Goal: Use online tool/utility: Utilize a website feature to perform a specific function

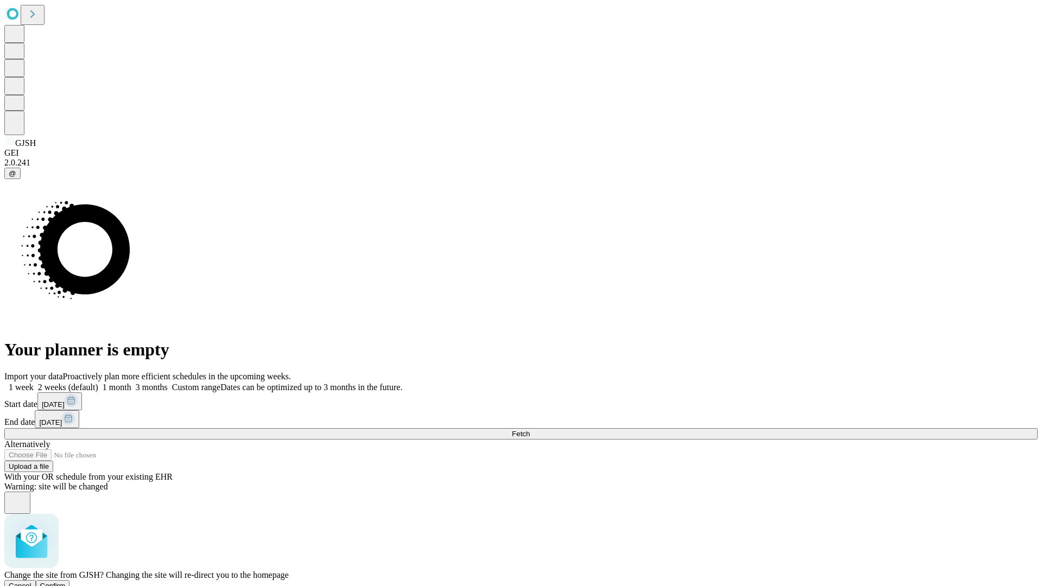
click at [66, 582] on span "Confirm" at bounding box center [52, 586] width 25 height 8
click at [98, 382] on label "2 weeks (default)" at bounding box center [66, 386] width 65 height 9
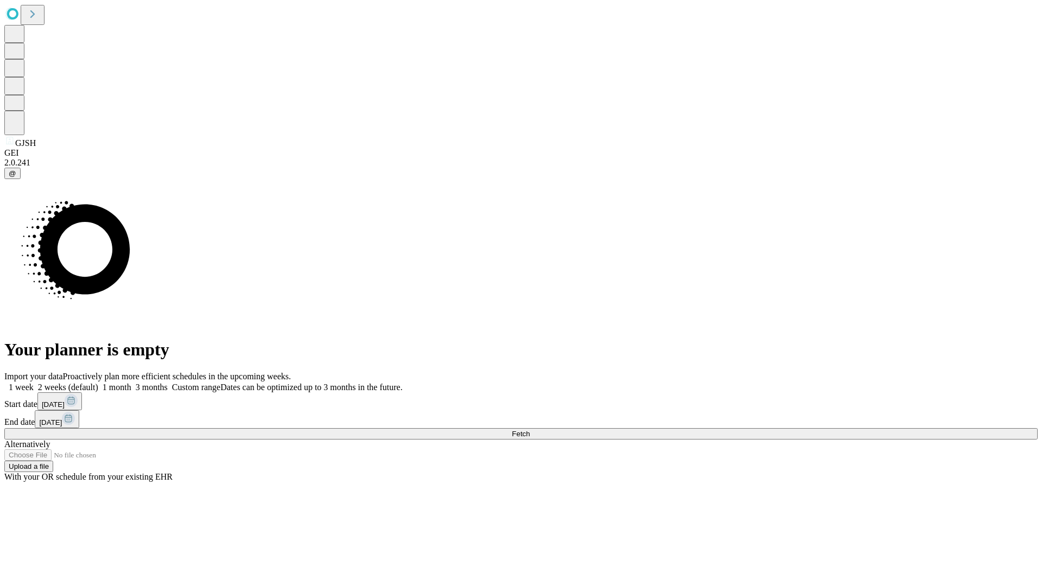
click at [530, 430] on span "Fetch" at bounding box center [521, 434] width 18 height 8
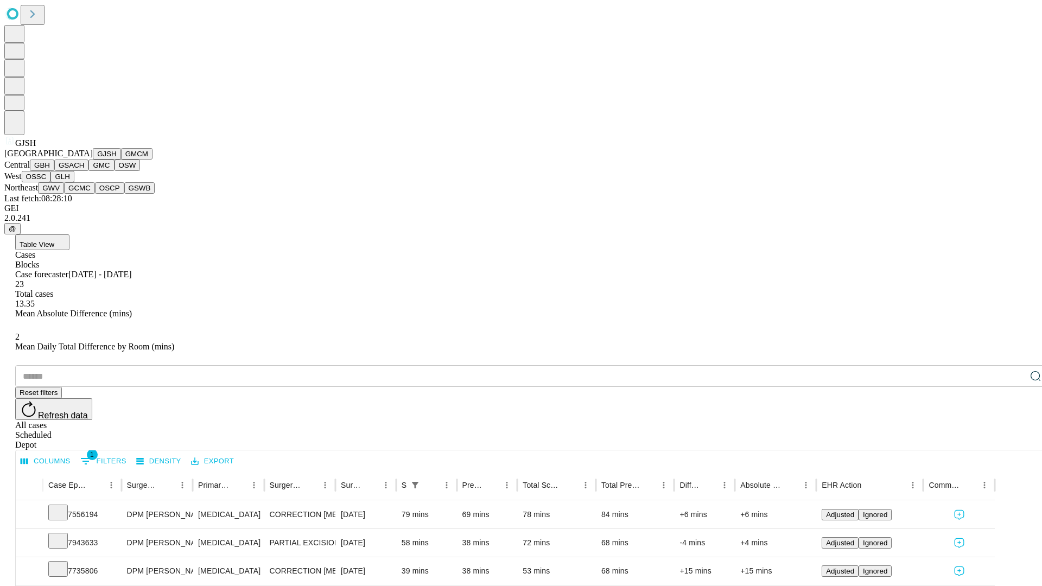
click at [121, 160] on button "GMCM" at bounding box center [136, 153] width 31 height 11
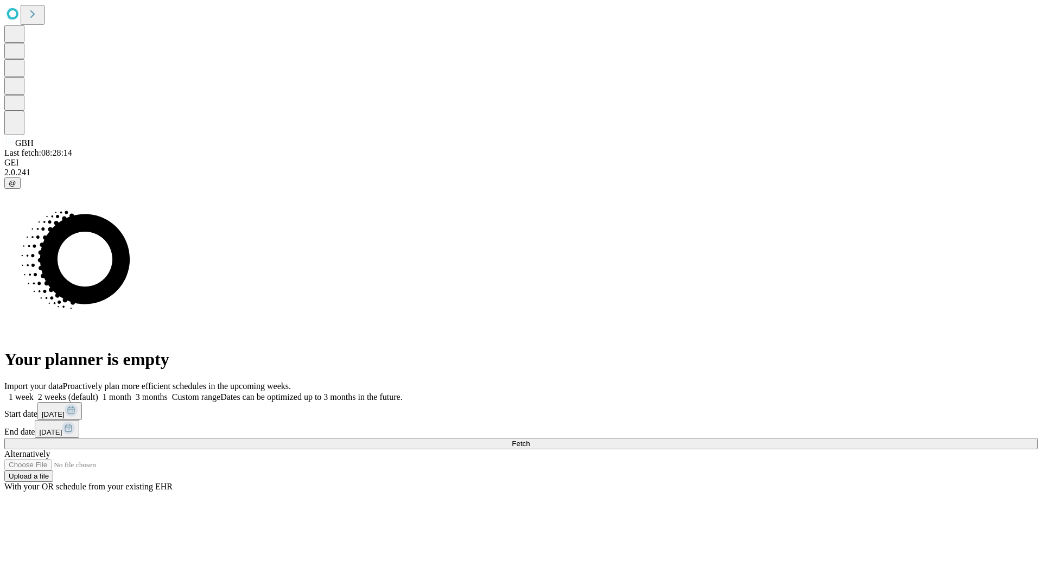
click at [98, 392] on label "2 weeks (default)" at bounding box center [66, 396] width 65 height 9
click at [530, 439] on span "Fetch" at bounding box center [521, 443] width 18 height 8
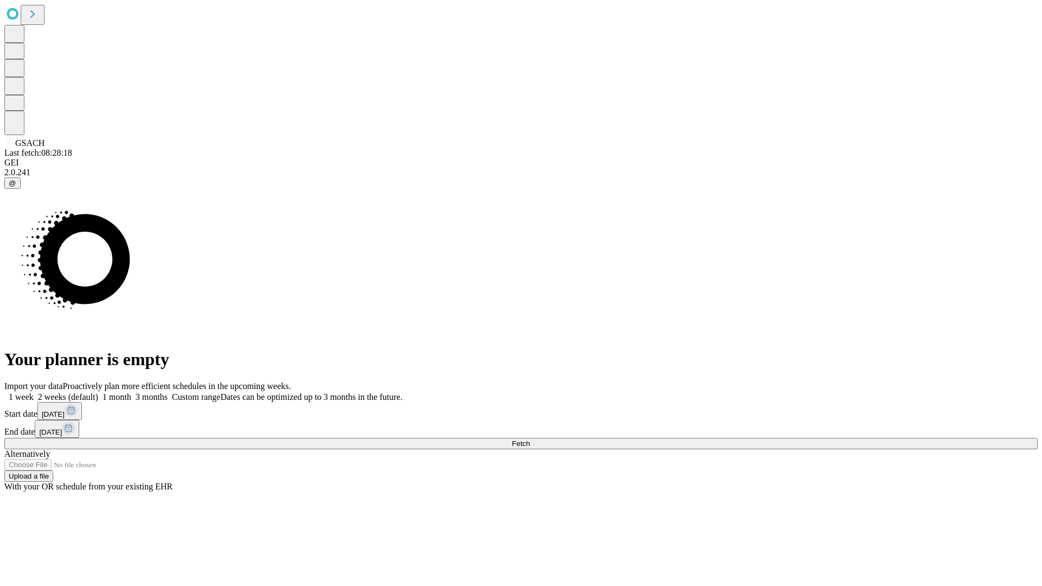
click at [98, 392] on label "2 weeks (default)" at bounding box center [66, 396] width 65 height 9
click at [530, 439] on span "Fetch" at bounding box center [521, 443] width 18 height 8
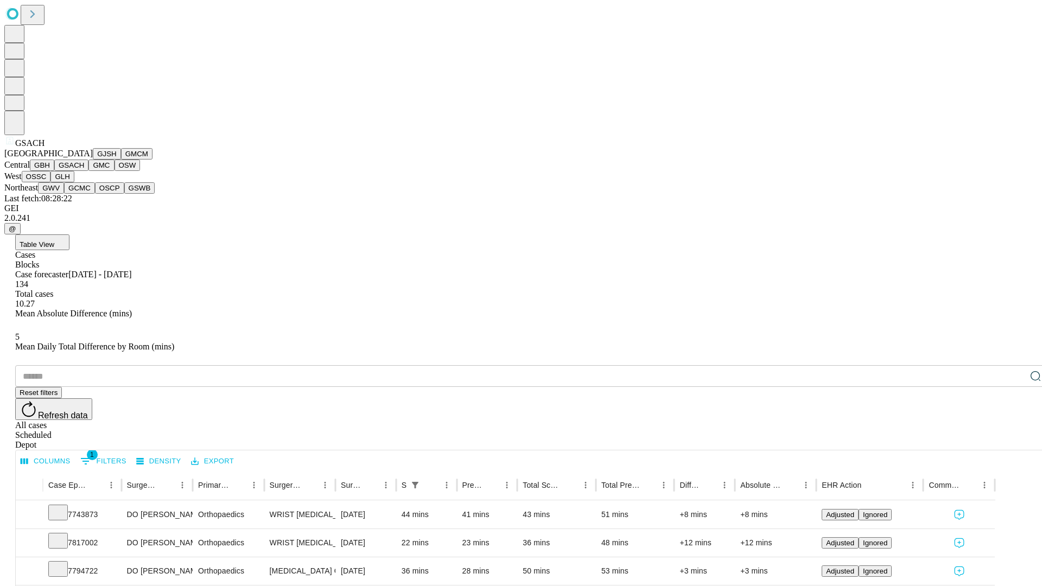
click at [88, 171] on button "GMC" at bounding box center [100, 165] width 25 height 11
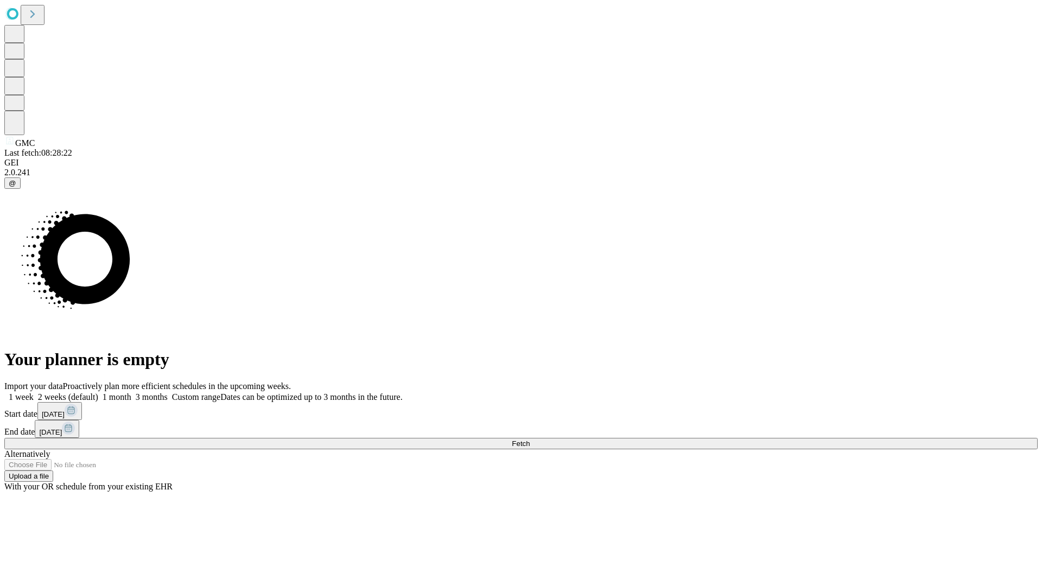
click at [530, 439] on span "Fetch" at bounding box center [521, 443] width 18 height 8
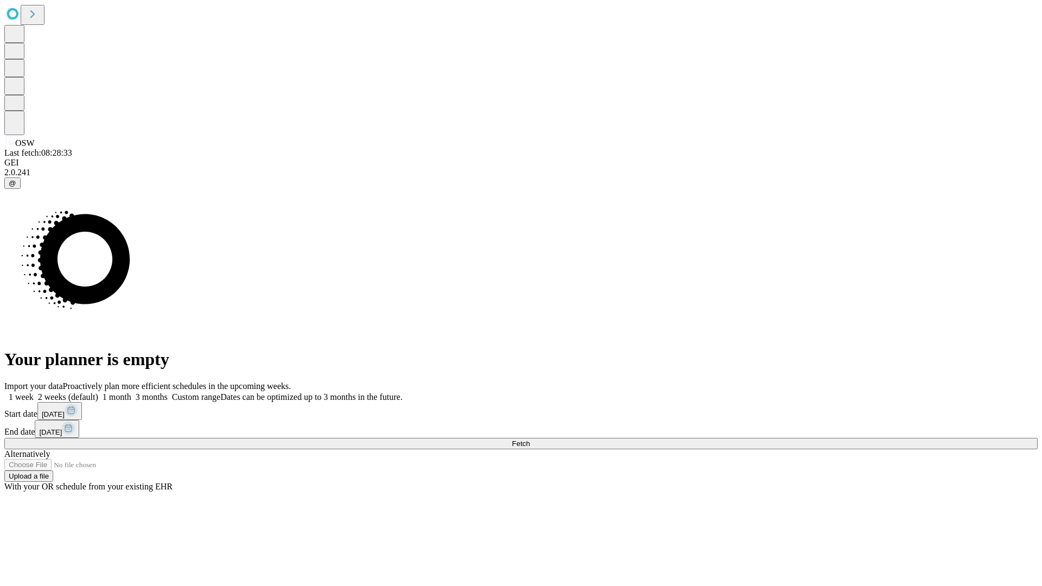
click at [98, 392] on label "2 weeks (default)" at bounding box center [66, 396] width 65 height 9
click at [530, 439] on span "Fetch" at bounding box center [521, 443] width 18 height 8
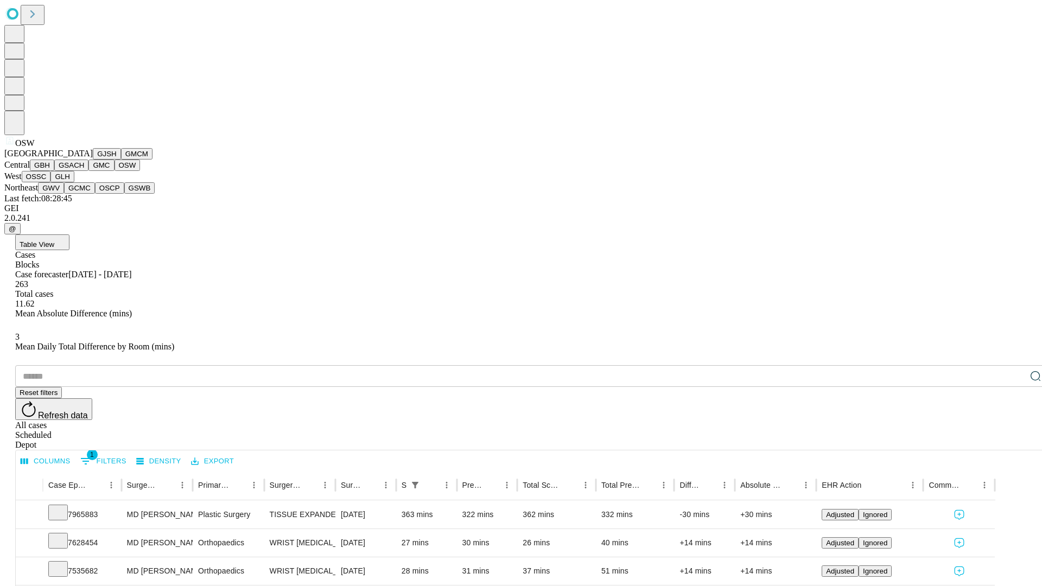
click at [51, 182] on button "OSSC" at bounding box center [36, 176] width 29 height 11
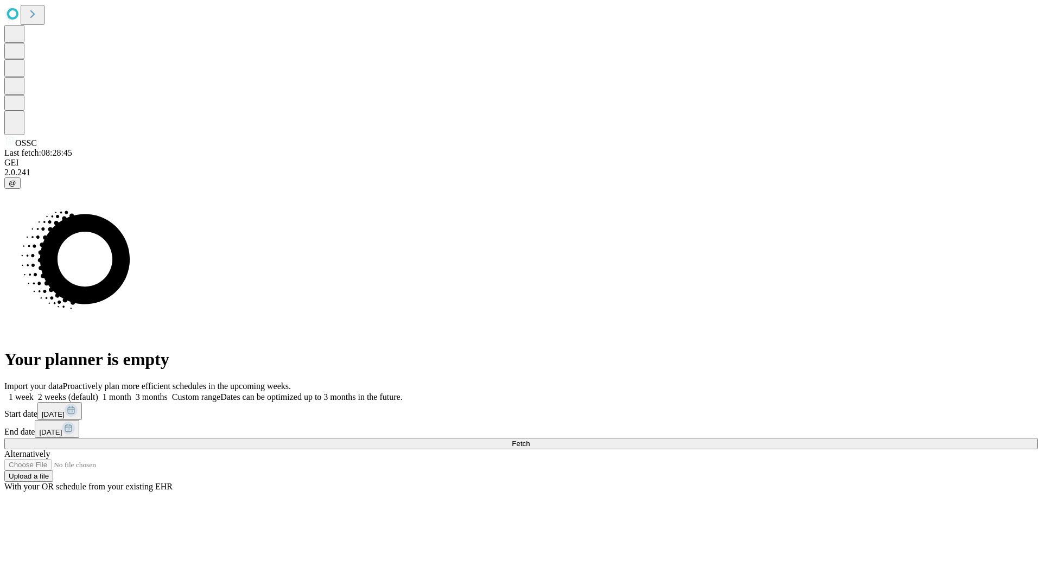
click at [98, 392] on label "2 weeks (default)" at bounding box center [66, 396] width 65 height 9
click at [530, 439] on span "Fetch" at bounding box center [521, 443] width 18 height 8
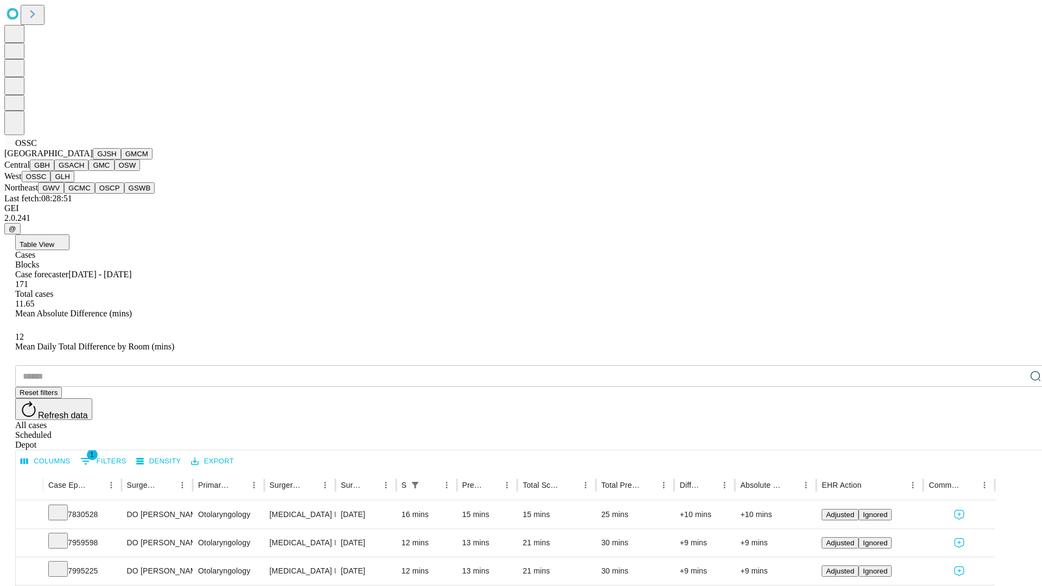
click at [74, 182] on button "GLH" at bounding box center [61, 176] width 23 height 11
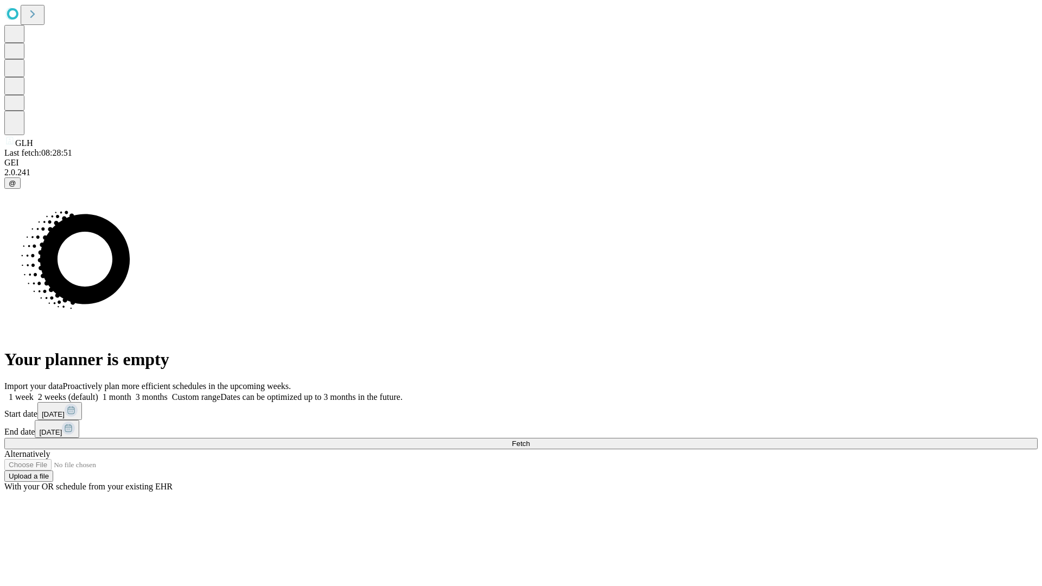
click at [98, 392] on label "2 weeks (default)" at bounding box center [66, 396] width 65 height 9
click at [530, 439] on span "Fetch" at bounding box center [521, 443] width 18 height 8
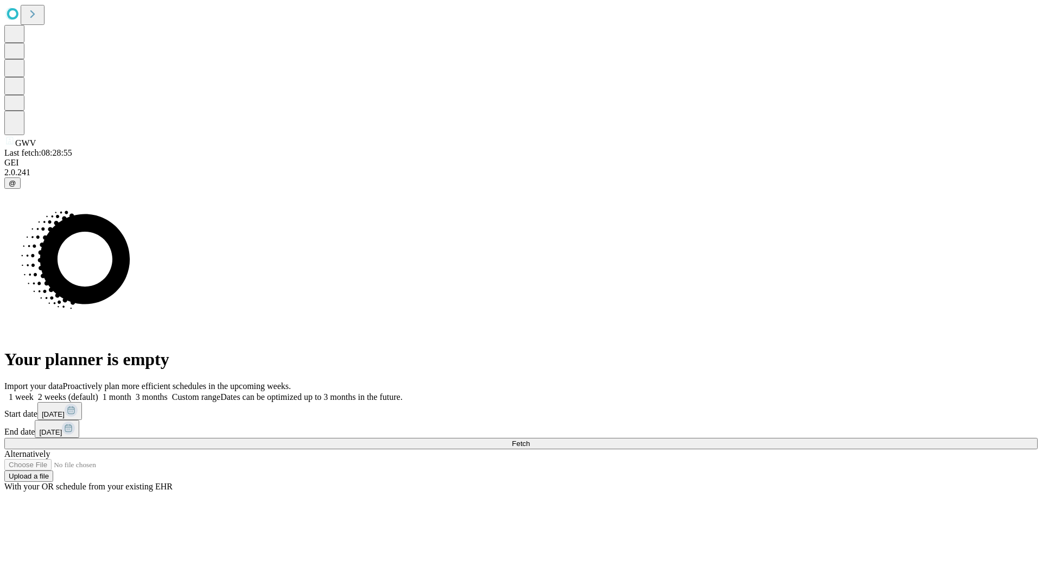
click at [98, 392] on label "2 weeks (default)" at bounding box center [66, 396] width 65 height 9
click at [530, 439] on span "Fetch" at bounding box center [521, 443] width 18 height 8
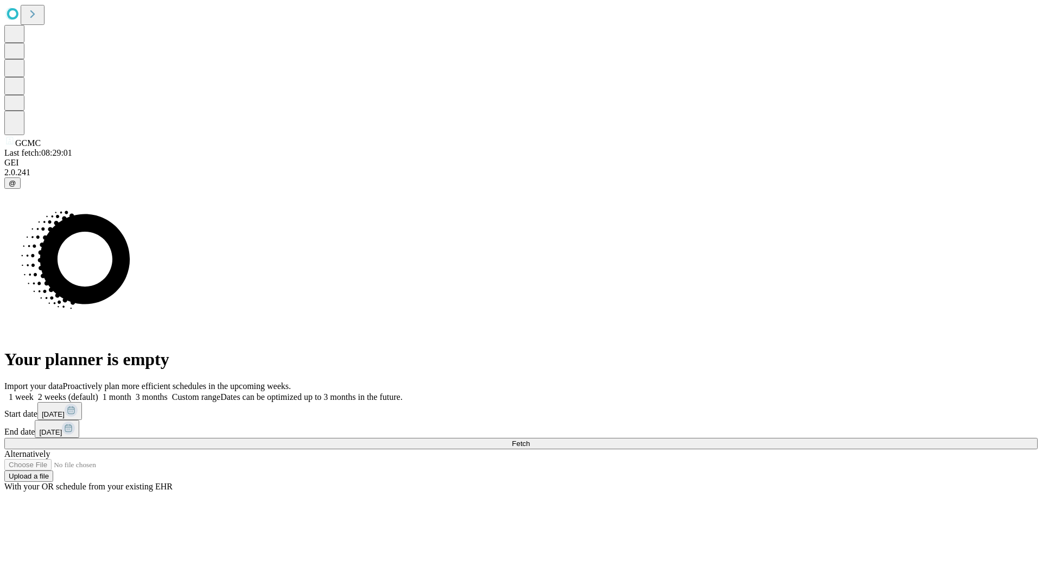
click at [98, 392] on label "2 weeks (default)" at bounding box center [66, 396] width 65 height 9
click at [530, 439] on span "Fetch" at bounding box center [521, 443] width 18 height 8
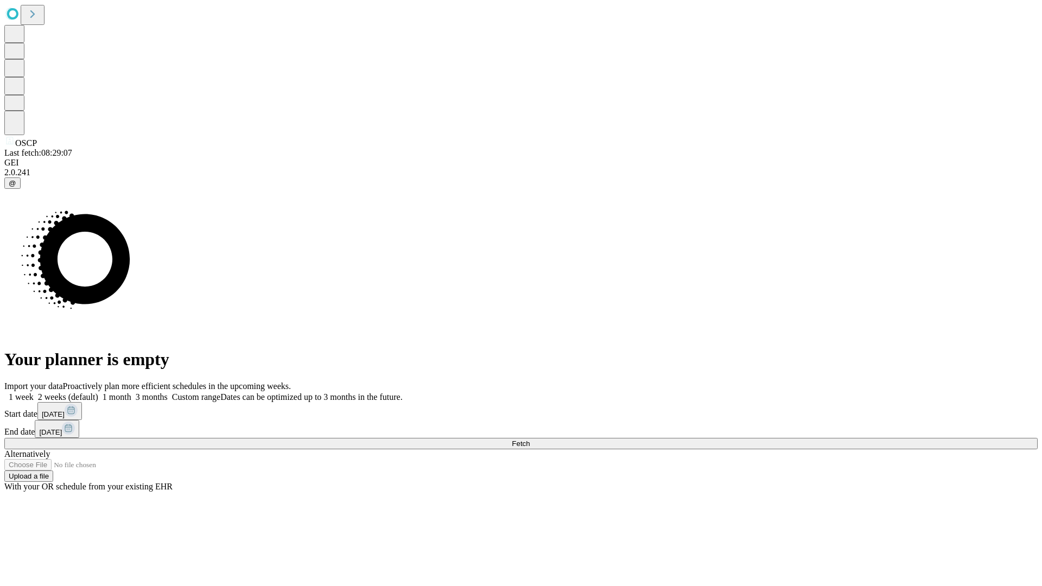
click at [98, 392] on label "2 weeks (default)" at bounding box center [66, 396] width 65 height 9
click at [530, 439] on span "Fetch" at bounding box center [521, 443] width 18 height 8
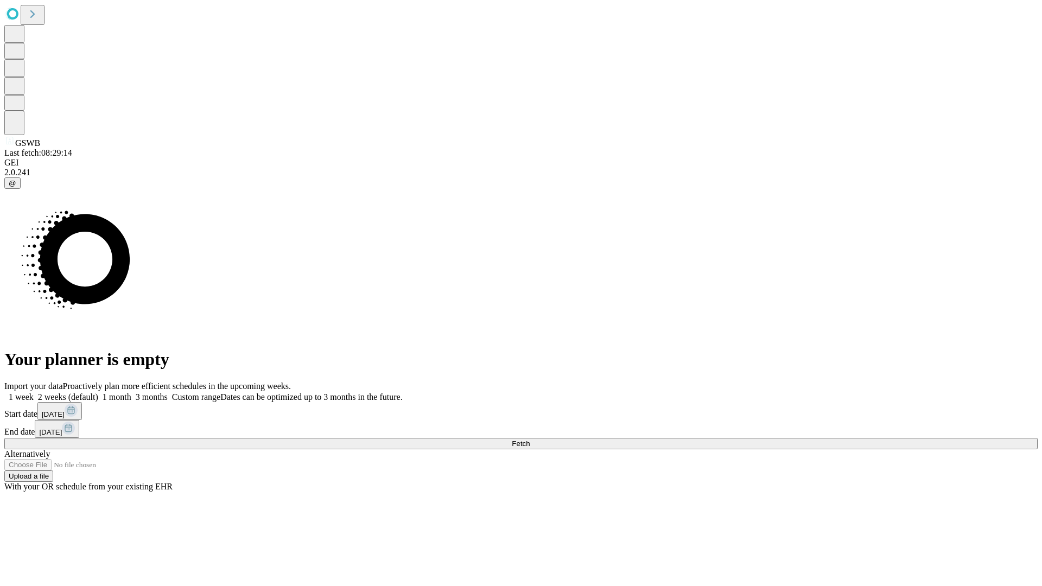
click at [98, 392] on label "2 weeks (default)" at bounding box center [66, 396] width 65 height 9
click at [530, 439] on span "Fetch" at bounding box center [521, 443] width 18 height 8
